Goal: Check status: Check status

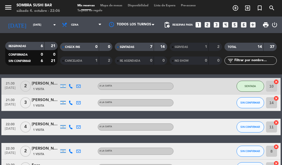
scroll to position [178, 0]
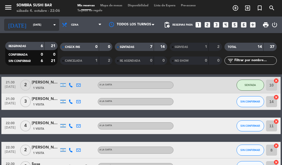
click at [31, 25] on input "[DATE]" at bounding box center [48, 25] width 36 height 9
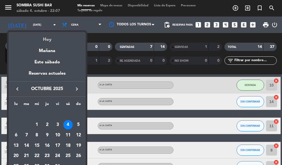
click at [42, 39] on div "Hoy" at bounding box center [47, 37] width 77 height 11
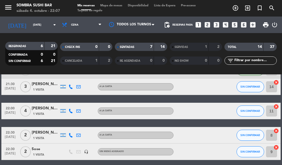
scroll to position [197, 0]
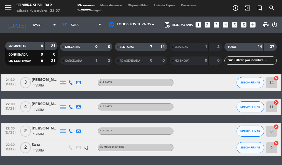
click at [3, 113] on div "22:00 [DATE]" at bounding box center [10, 107] width 18 height 16
click at [6, 123] on div "22:30 [DATE]" at bounding box center [10, 131] width 18 height 16
click at [4, 113] on div "22:00 [DATE]" at bounding box center [10, 107] width 18 height 16
click at [25, 132] on span "2" at bounding box center [25, 131] width 11 height 11
click at [7, 109] on span "[DATE]" at bounding box center [10, 110] width 14 height 6
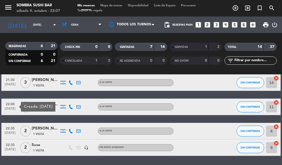
click at [24, 112] on span "4" at bounding box center [25, 106] width 11 height 11
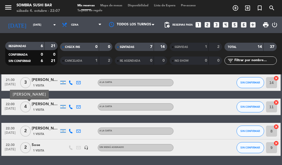
click at [24, 135] on span "2" at bounding box center [25, 131] width 11 height 11
click at [9, 124] on div "22:30 [DATE]" at bounding box center [10, 131] width 18 height 16
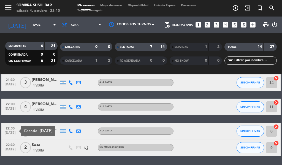
click at [25, 130] on div "Creada: [DATE]" at bounding box center [38, 131] width 34 height 10
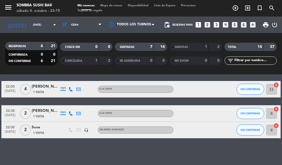
click at [24, 152] on div "No hay notas para este servicio. Haz clic para agregar una 20:30 [DATE] 2 [PERS…" at bounding box center [141, 119] width 282 height 91
click at [9, 136] on div "22:30 [DATE]" at bounding box center [10, 130] width 18 height 16
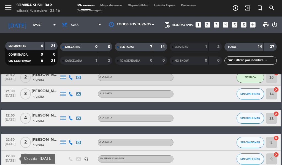
scroll to position [216, 0]
